Goal: Task Accomplishment & Management: Manage account settings

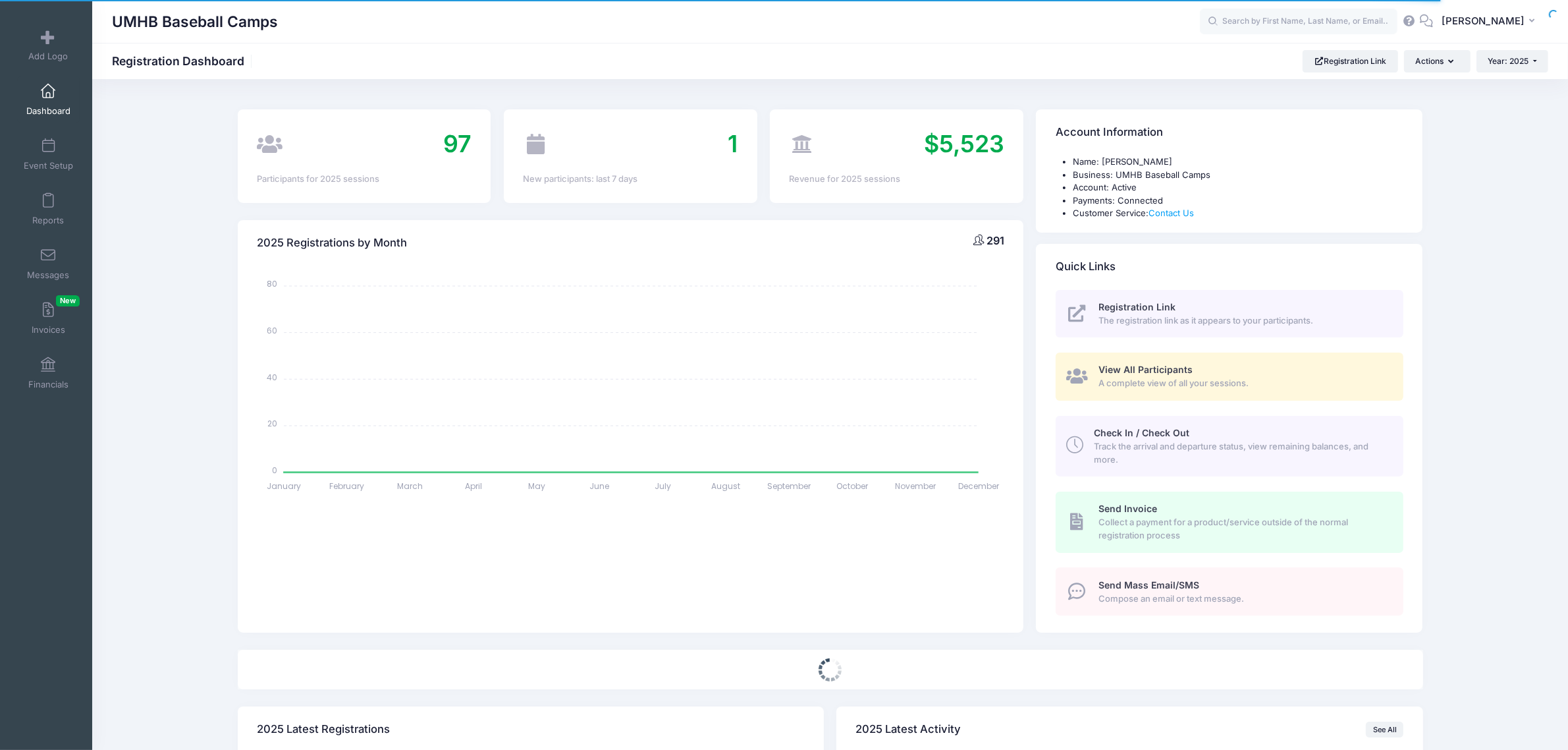
select select
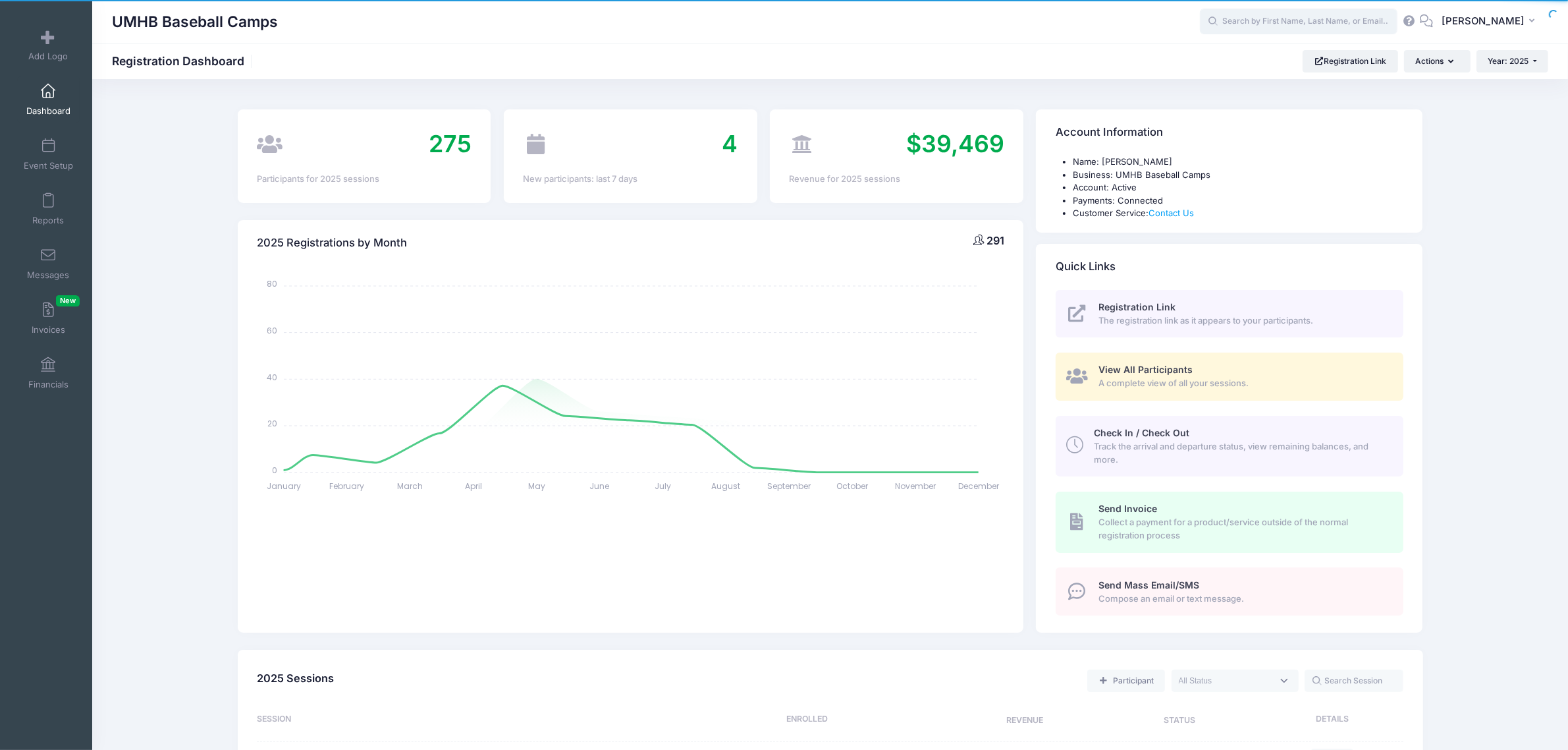
click at [1298, 18] on input "text" at bounding box center [1299, 21] width 198 height 26
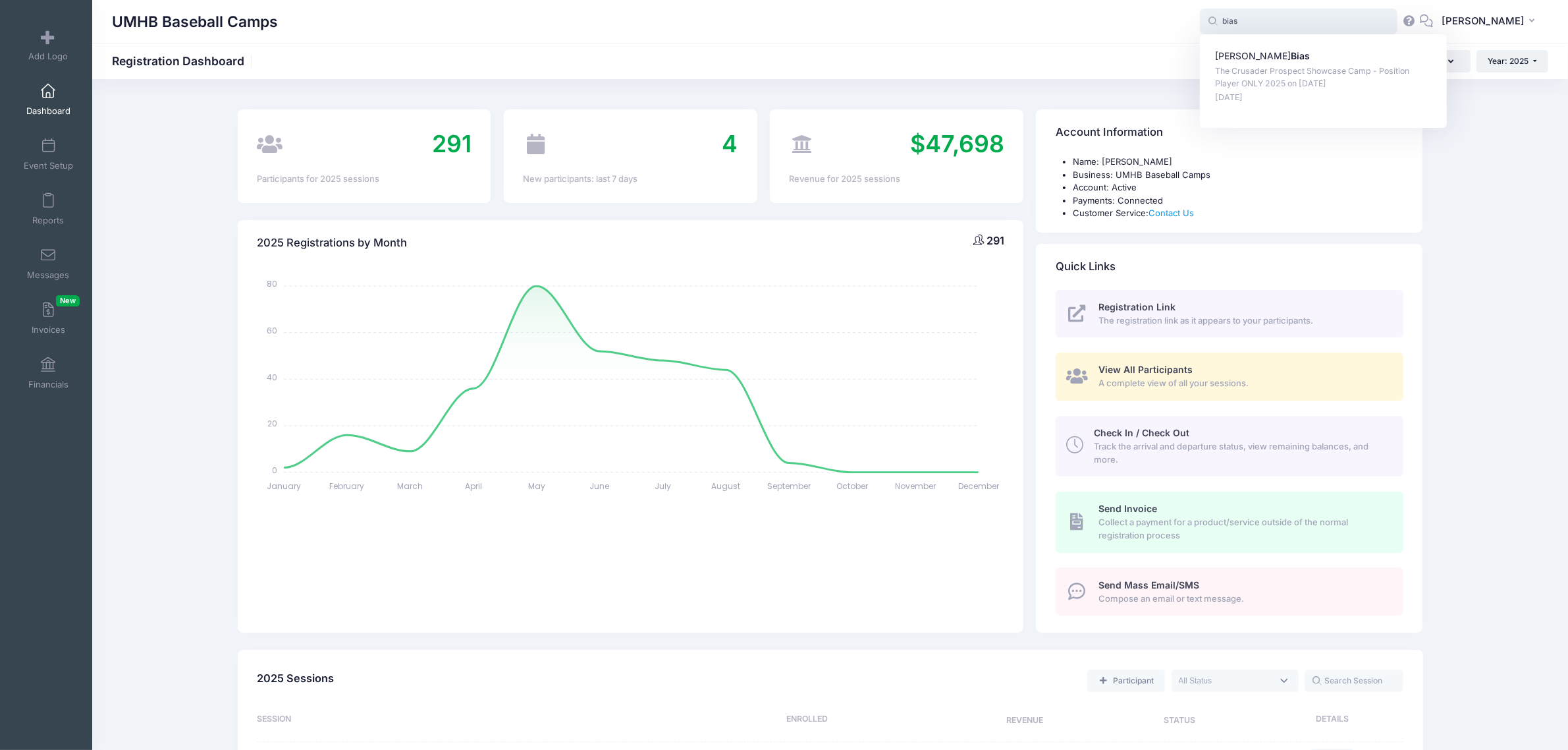
click at [1263, 48] on div "Kyle Bias The Crusader Prospect Showcase Camp - Position Player ONLY 2025 on Oc…" at bounding box center [1323, 81] width 247 height 93
click at [1291, 53] on strong "Bias" at bounding box center [1300, 55] width 19 height 11
type input "Kyle Bias (The Crusader Prospect Showcase Camp - Position Player ONLY 2025, Oct…"
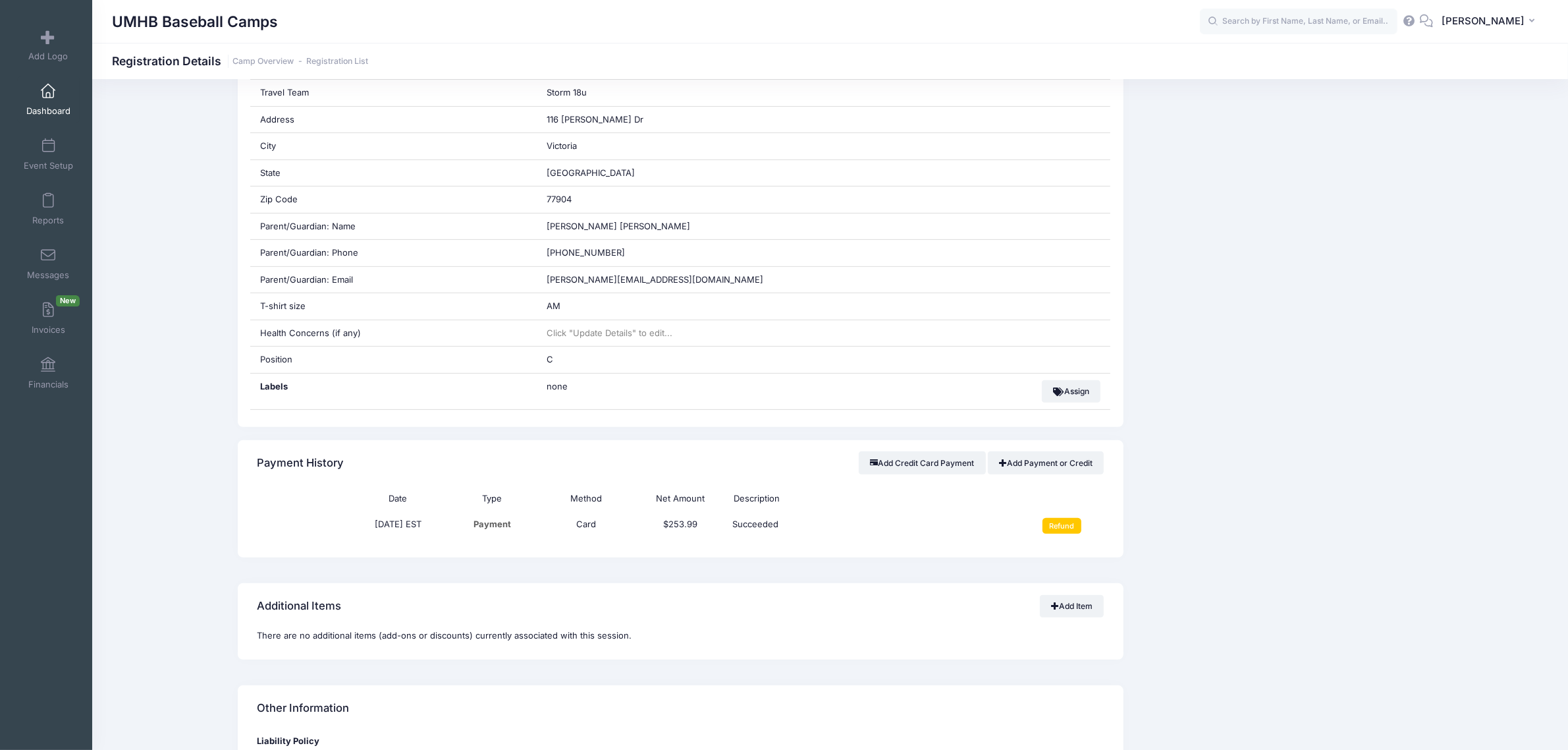
scroll to position [494, 0]
click at [1062, 531] on input "Refund" at bounding box center [1062, 523] width 39 height 15
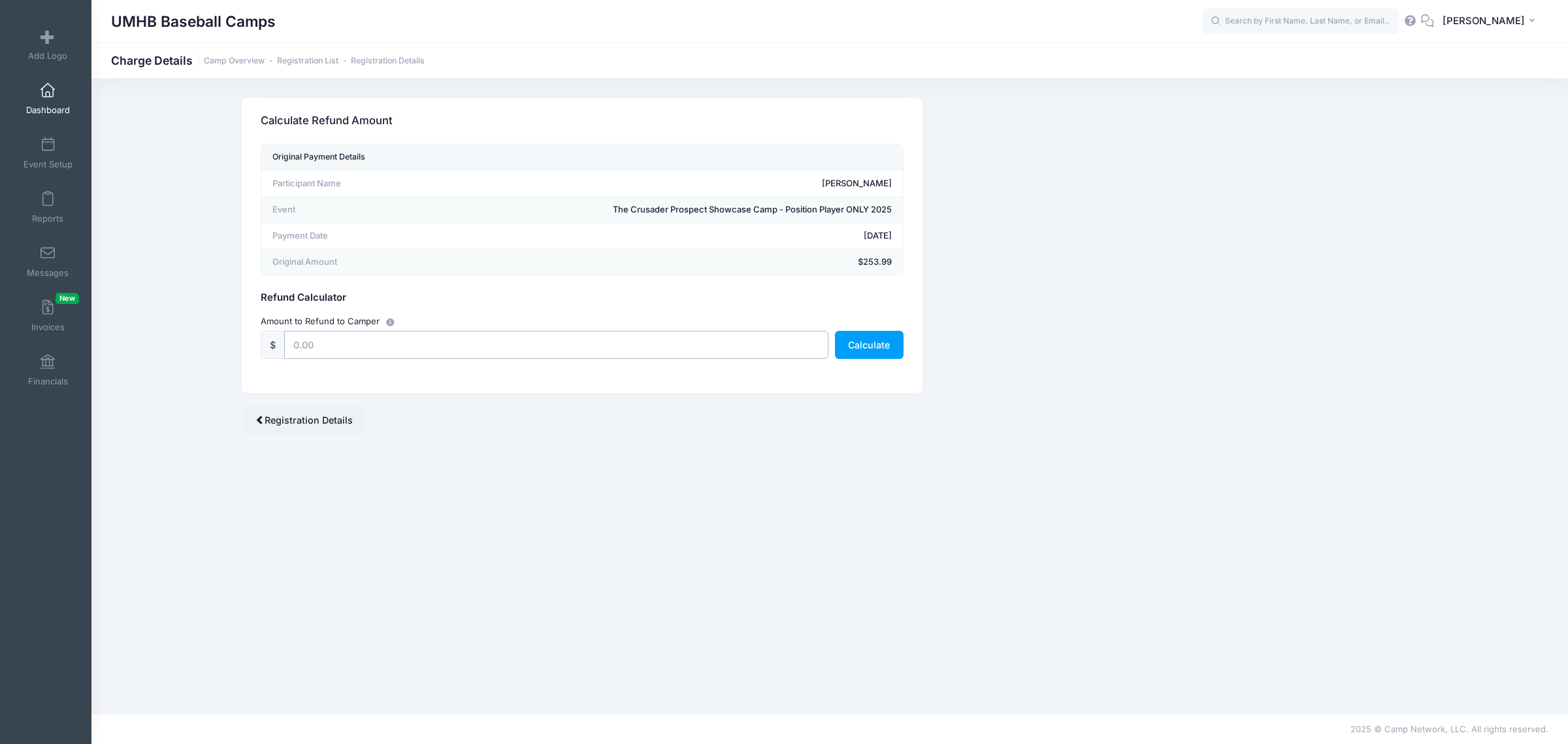
click at [460, 347] on input "text" at bounding box center [556, 345] width 544 height 28
type input "253.99"
click at [879, 348] on button "Calculate" at bounding box center [869, 345] width 68 height 28
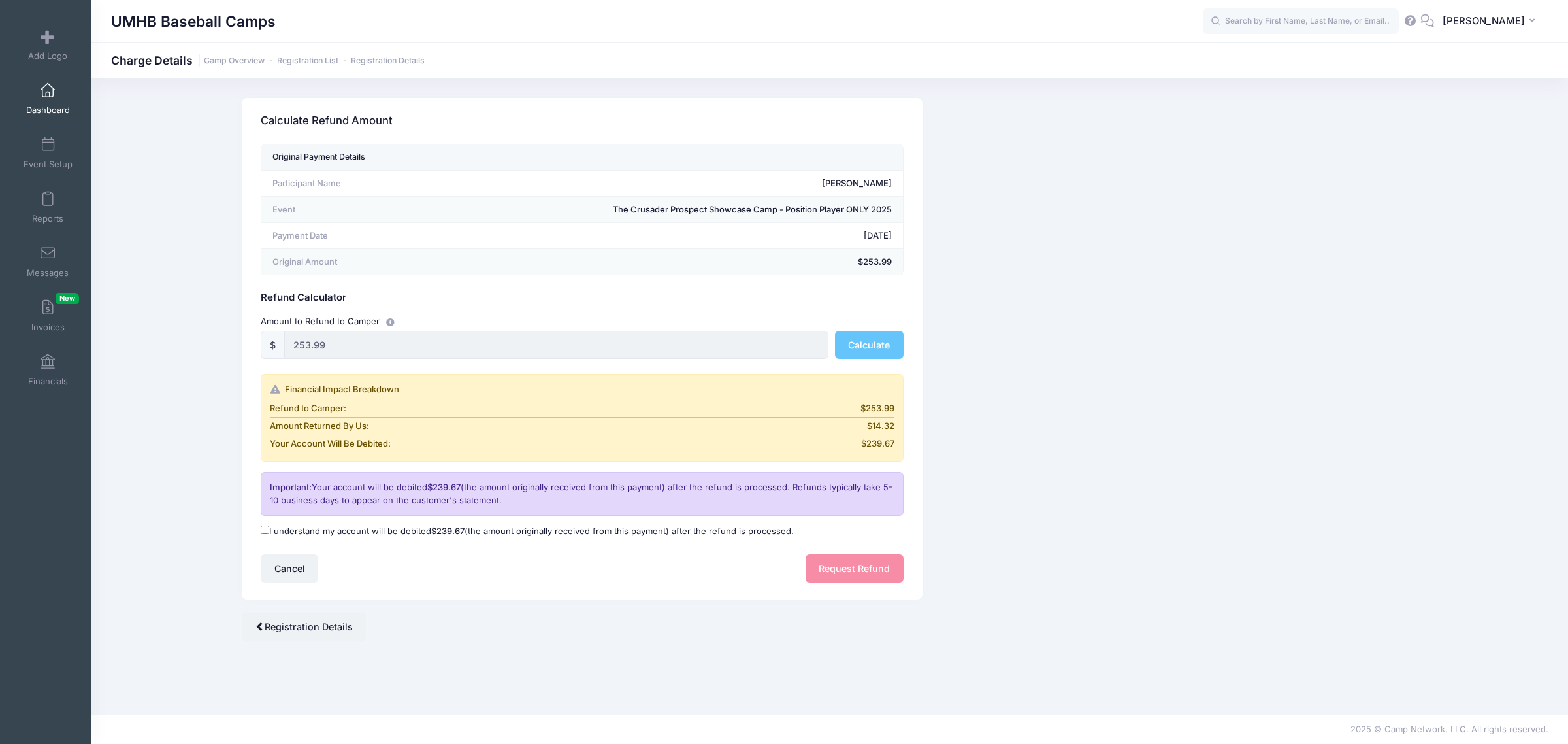
click at [265, 533] on input "I understand my account will be debited $239.67 (the amount originally received…" at bounding box center [264, 529] width 8 height 8
checkbox input "true"
click at [861, 565] on button "Request Refund" at bounding box center [855, 568] width 98 height 28
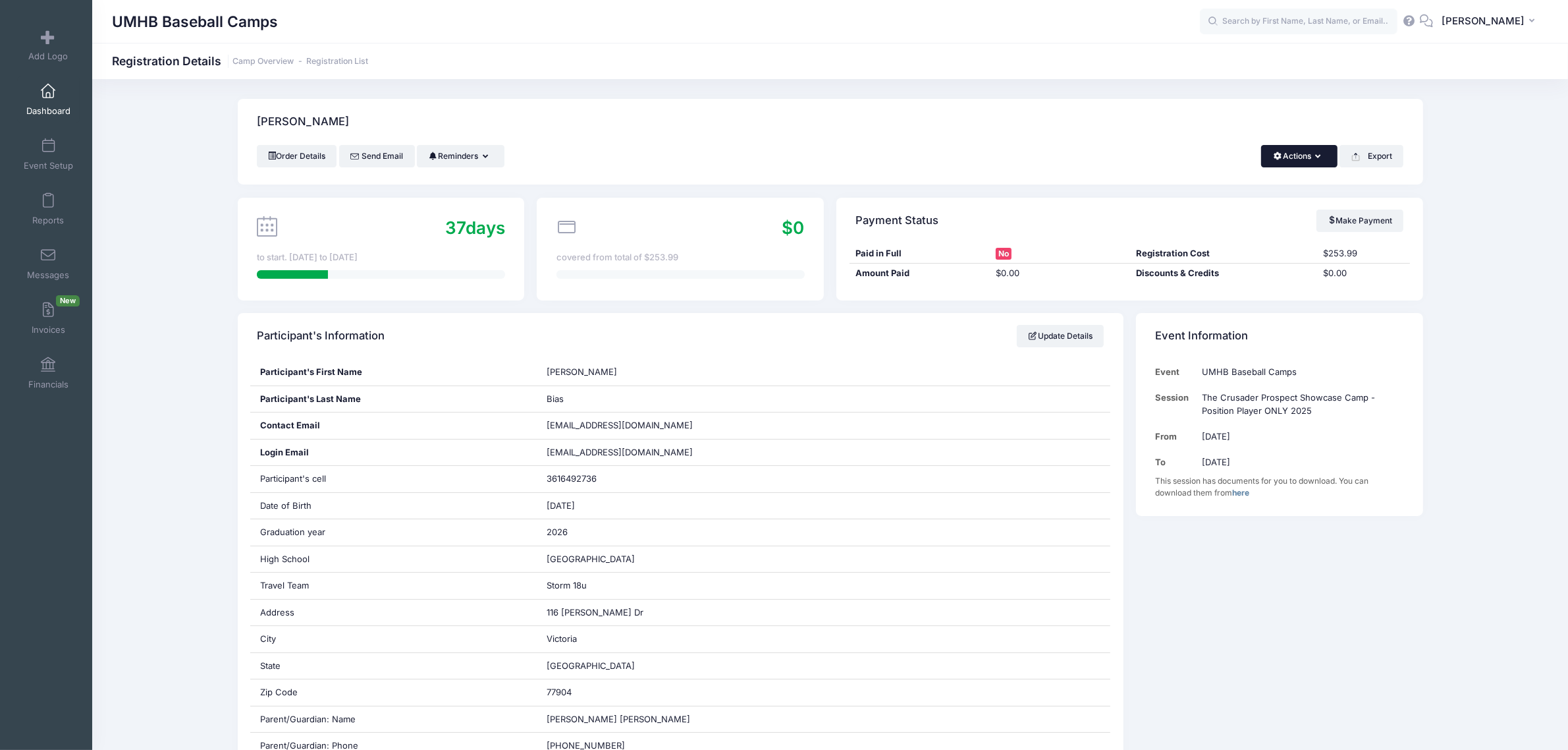
click at [1305, 160] on button "Actions" at bounding box center [1300, 156] width 76 height 23
click at [1217, 267] on link "Delete" at bounding box center [1255, 278] width 152 height 25
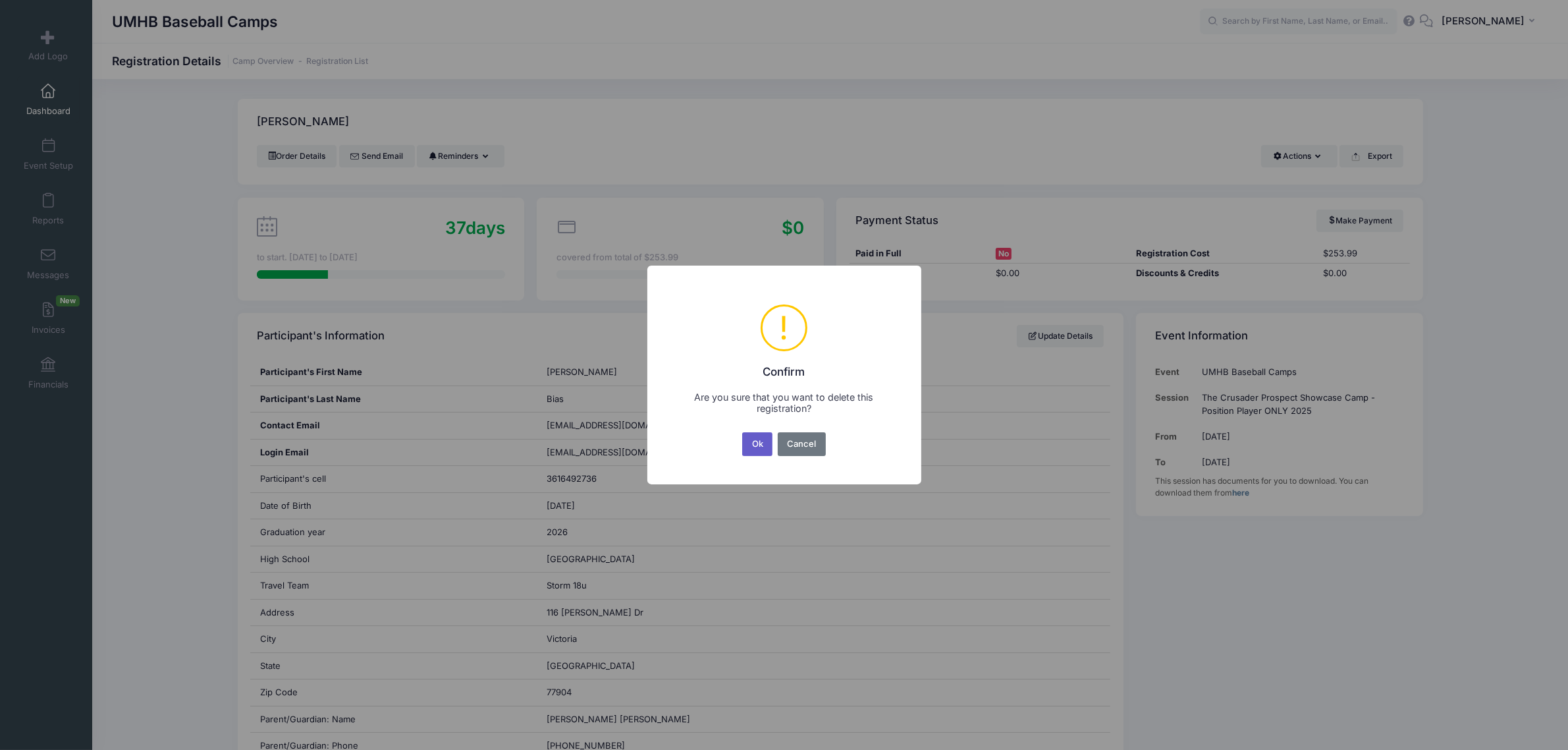
click at [762, 449] on button "Ok" at bounding box center [757, 443] width 30 height 24
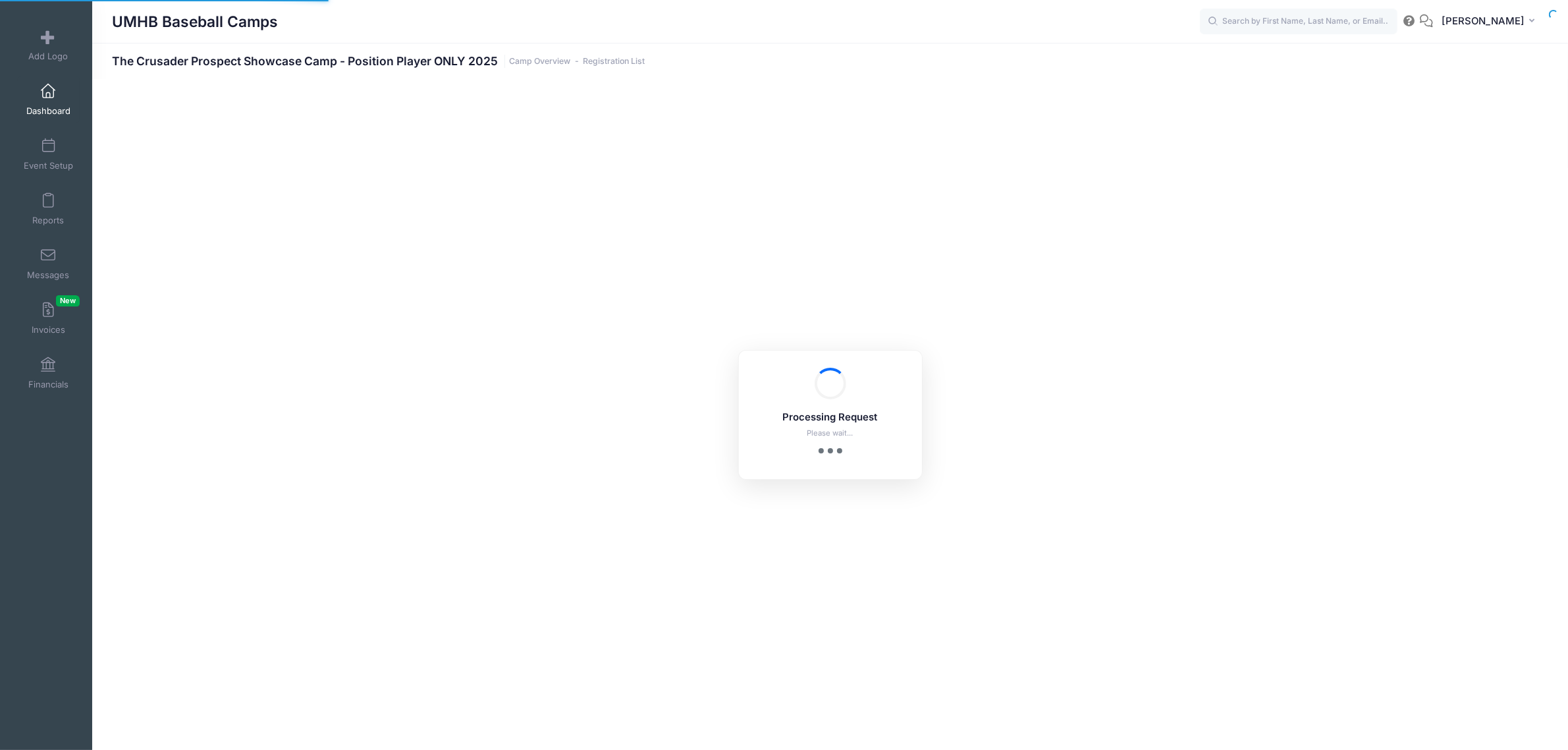
select select "10"
